Goal: Find contact information: Find contact information

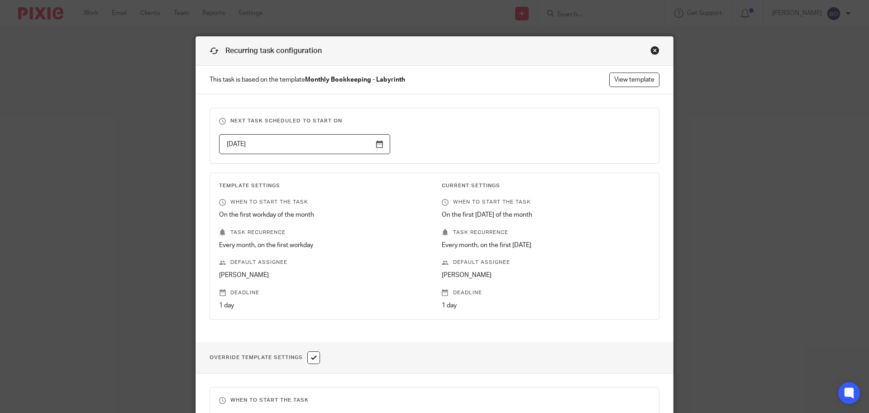
click at [651, 50] on div "Close this dialog window" at bounding box center [655, 50] width 9 height 9
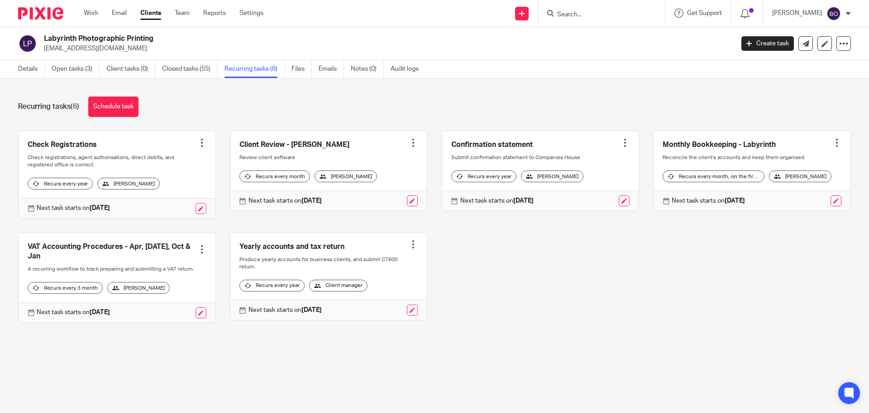
click at [567, 14] on input "Search" at bounding box center [597, 15] width 82 height 8
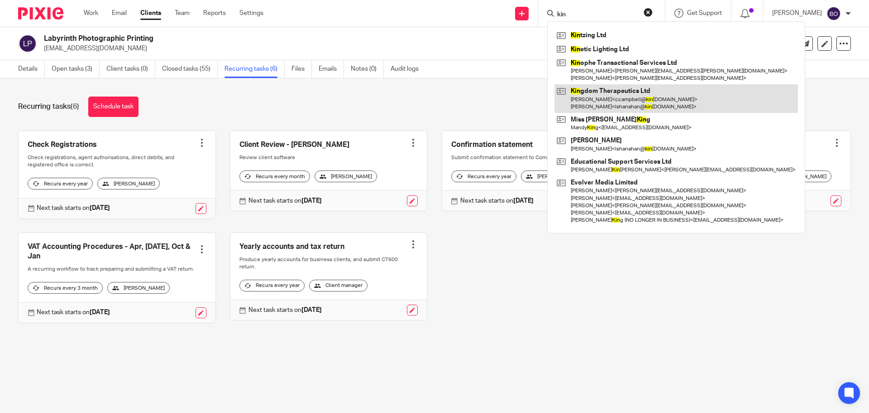
type input "kin"
click at [650, 94] on link at bounding box center [677, 98] width 244 height 28
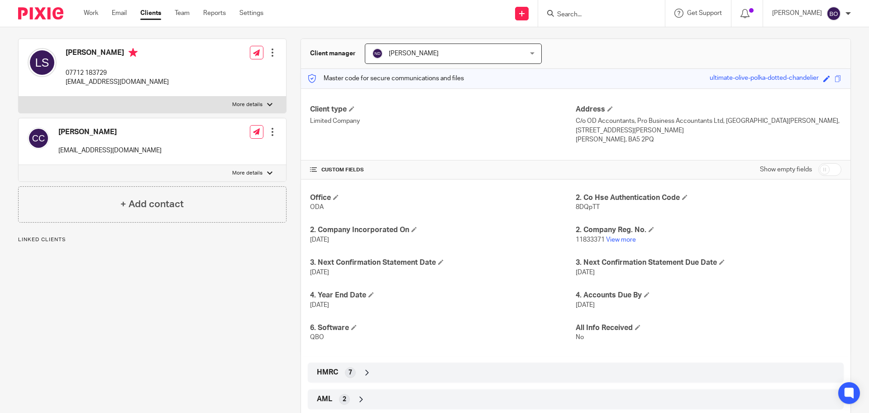
scroll to position [86, 0]
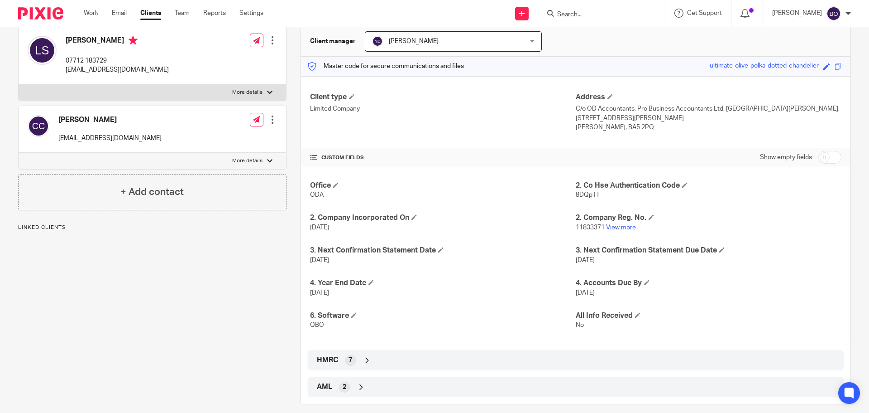
click at [335, 352] on div "HMRC 7" at bounding box center [576, 359] width 523 height 15
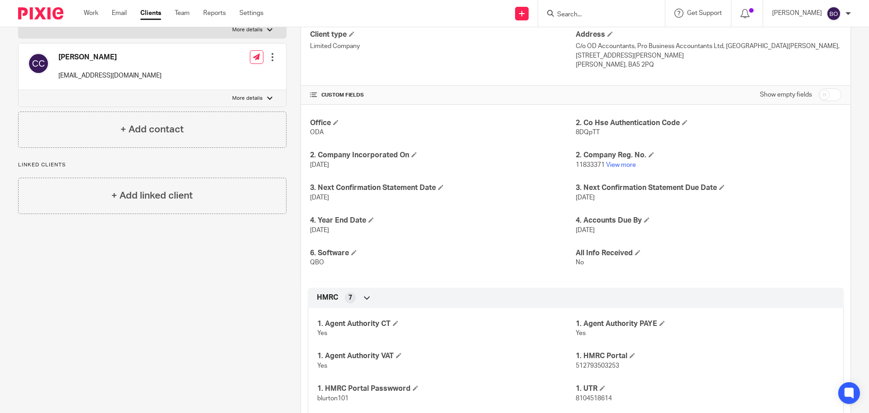
scroll to position [177, 0]
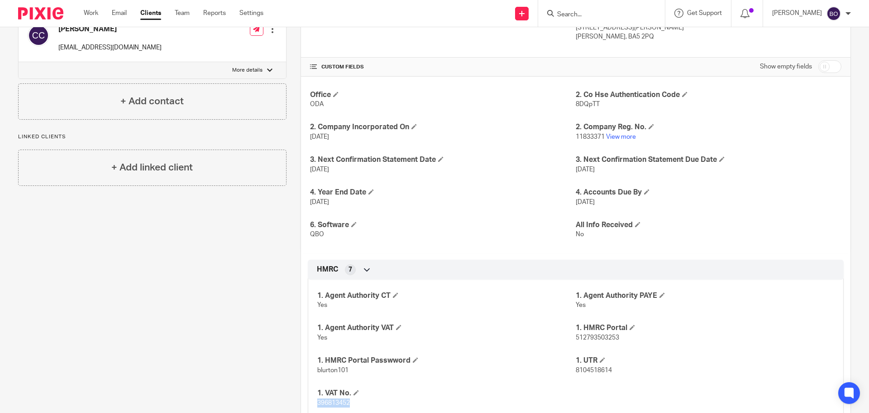
drag, startPoint x: 348, startPoint y: 393, endPoint x: 314, endPoint y: 390, distance: 33.7
click at [314, 390] on div "1. Agent Authority CT Yes 1. Agent Authority PAYE Yes 1. Agent Authority VAT Ye…" at bounding box center [576, 346] width 536 height 146
copy span "396813452"
drag, startPoint x: 570, startPoint y: 329, endPoint x: 608, endPoint y: 332, distance: 38.6
click at [608, 332] on div "1. Agent Authority CT Yes 1. Agent Authority PAYE Yes 1. Agent Authority VAT Ye…" at bounding box center [576, 346] width 536 height 146
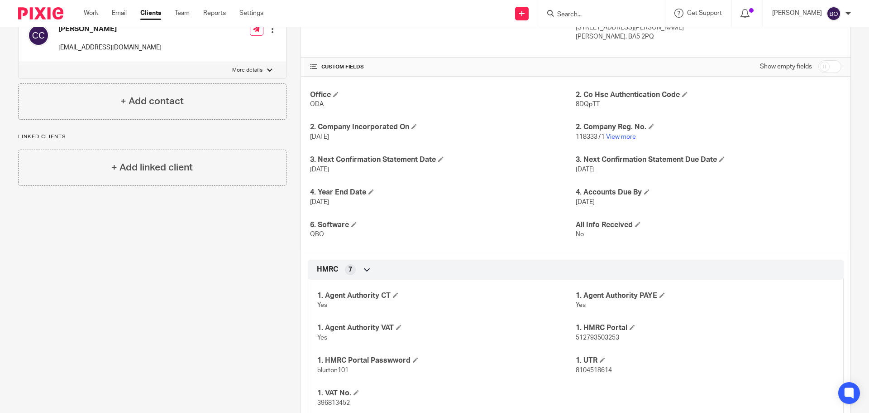
click at [617, 333] on p "512793503253" at bounding box center [705, 337] width 259 height 9
drag, startPoint x: 619, startPoint y: 329, endPoint x: 572, endPoint y: 328, distance: 46.6
click at [576, 333] on p "512793503253" at bounding box center [705, 337] width 259 height 9
copy span "512793503253"
drag, startPoint x: 353, startPoint y: 360, endPoint x: 317, endPoint y: 362, distance: 36.3
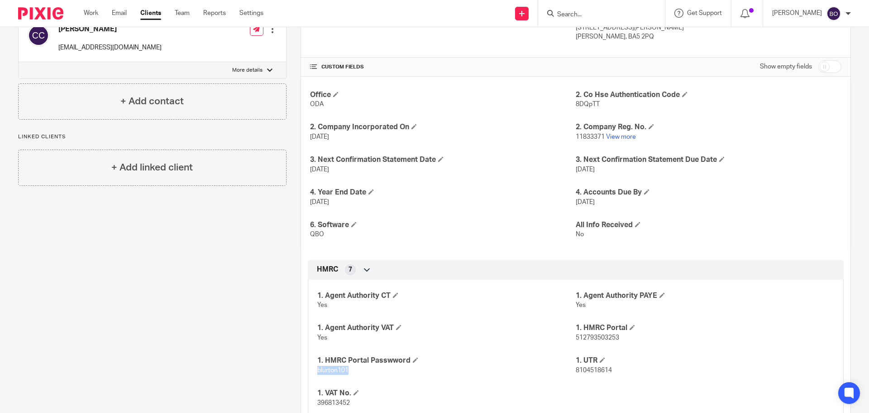
click at [317, 365] on p "blurton101" at bounding box center [446, 369] width 259 height 9
copy span "blurton101"
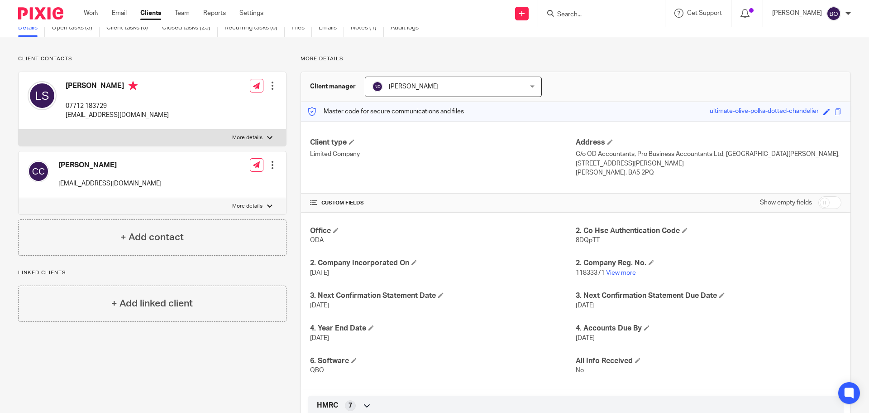
drag, startPoint x: 64, startPoint y: 115, endPoint x: 179, endPoint y: 118, distance: 115.0
click at [177, 116] on div "Liz Shanahan 07712 183729 lshanahan@kingdomtherapeutics.com Edit contact Create…" at bounding box center [153, 101] width 268 height 58
copy p "lshanahan@kingdomtherapeutics.com"
